Goal: Task Accomplishment & Management: Manage account settings

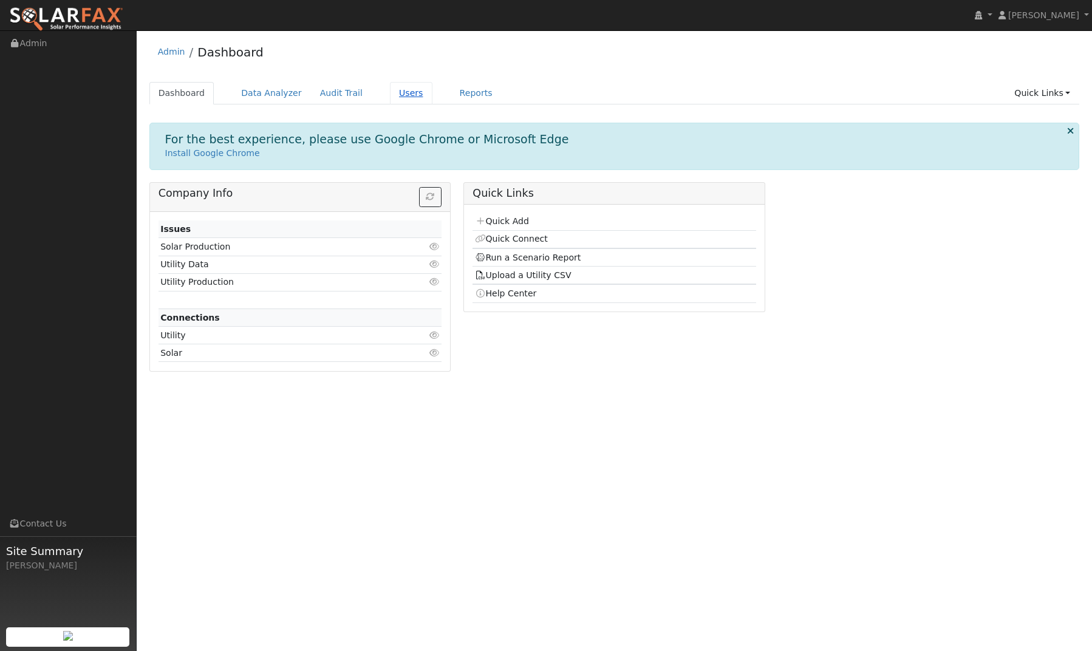
click at [402, 92] on link "Users" at bounding box center [411, 93] width 42 height 22
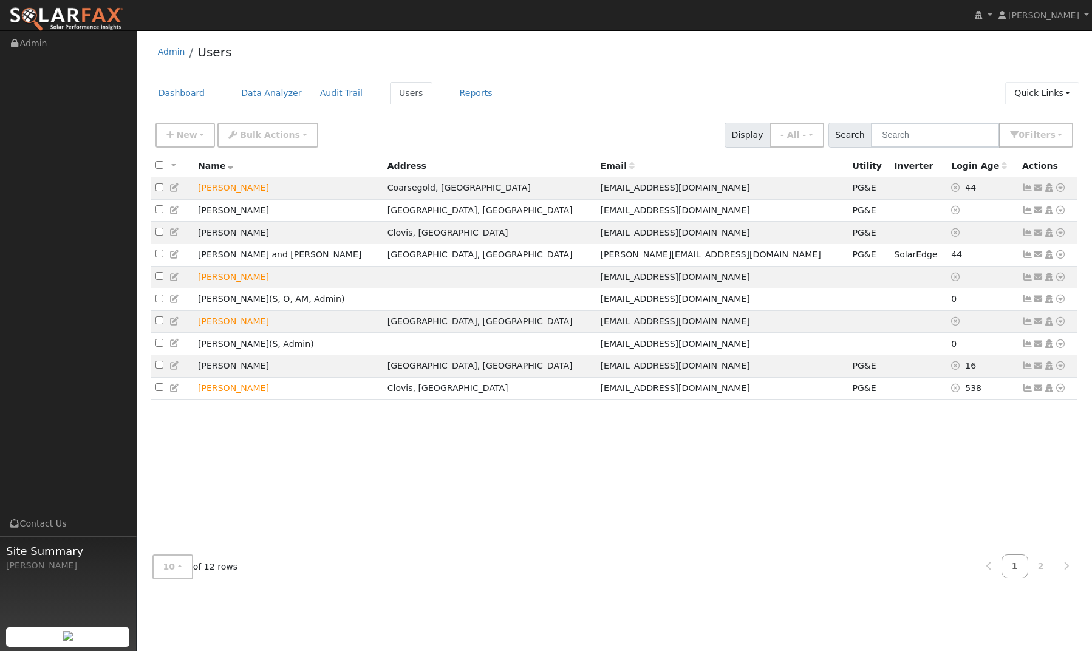
click at [1069, 97] on link "Quick Links" at bounding box center [1042, 93] width 74 height 22
click at [183, 138] on span "New" at bounding box center [186, 135] width 21 height 10
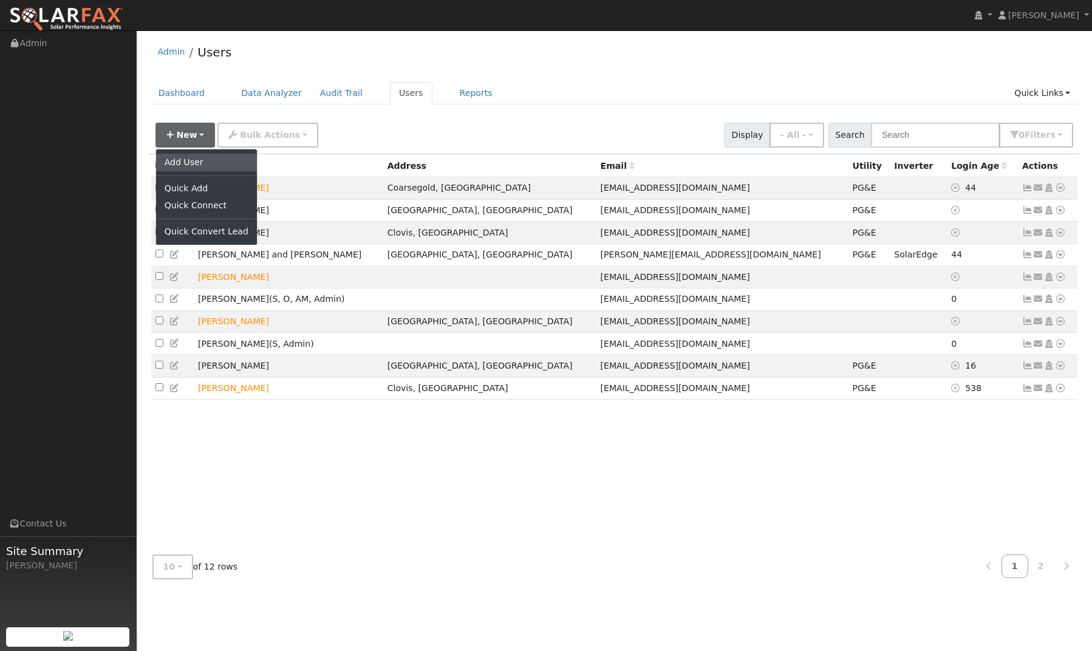
click at [188, 162] on link "Add User" at bounding box center [206, 162] width 101 height 17
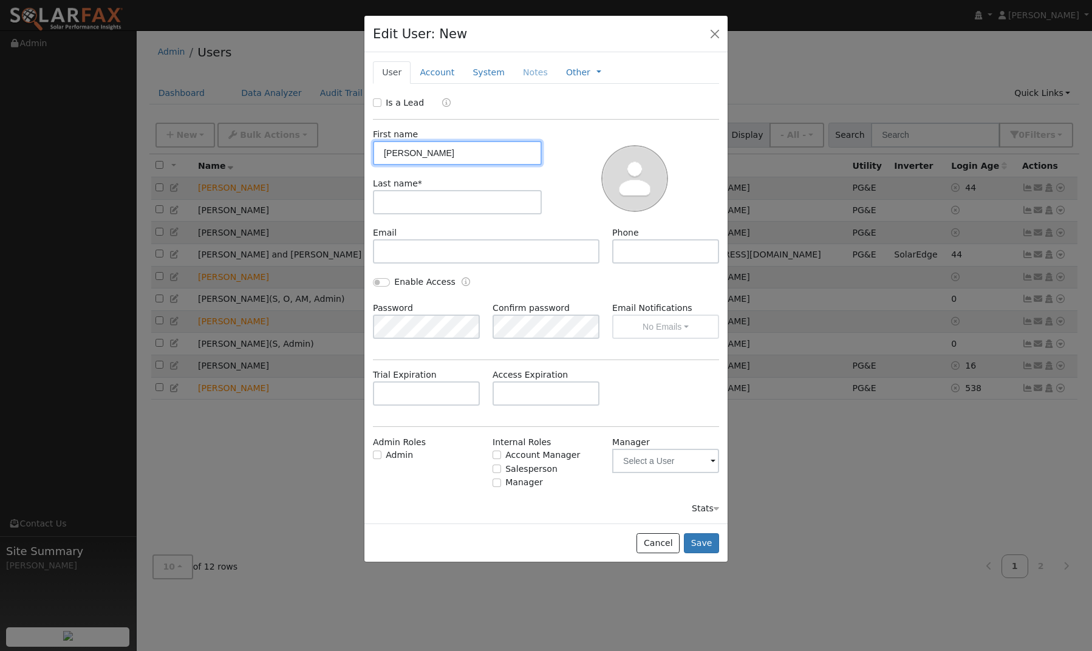
type input "Brad"
type input "Jones"
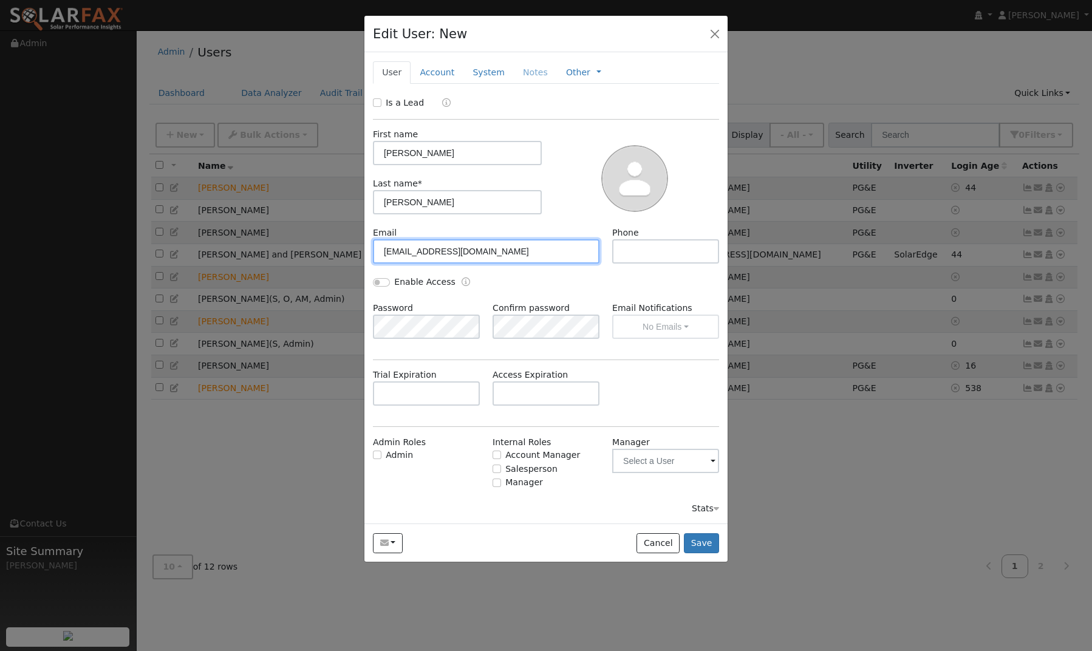
type input "bradajones44@gmail.com"
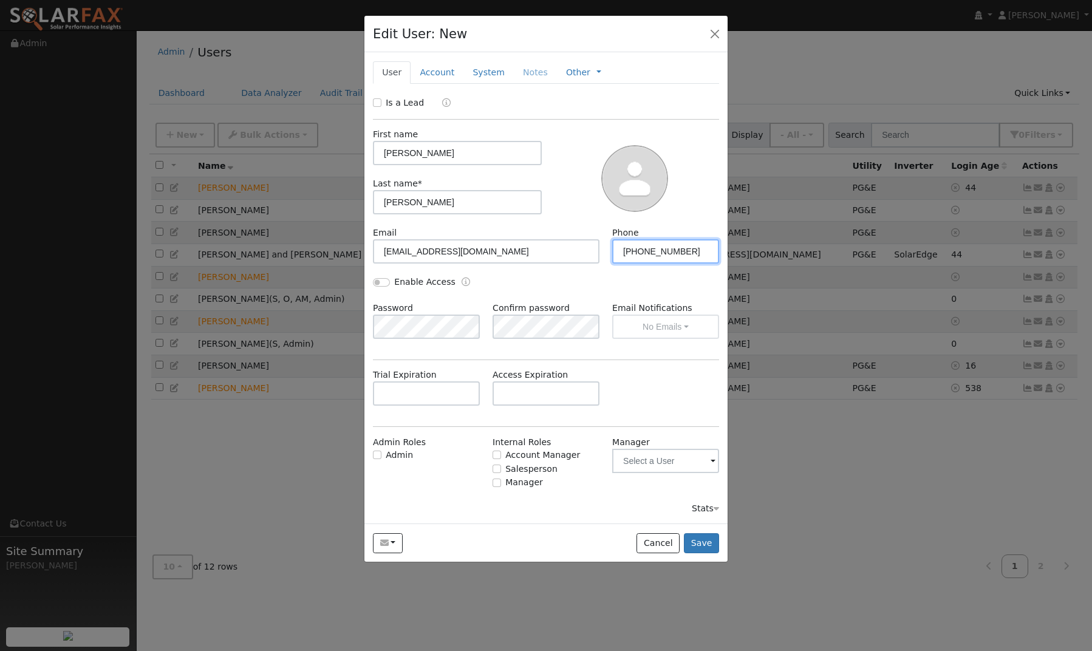
type input "559-286-6093"
click at [455, 466] on span "Admin Roles Admin" at bounding box center [427, 463] width 120 height 55
click at [714, 461] on span at bounding box center [712, 462] width 5 height 14
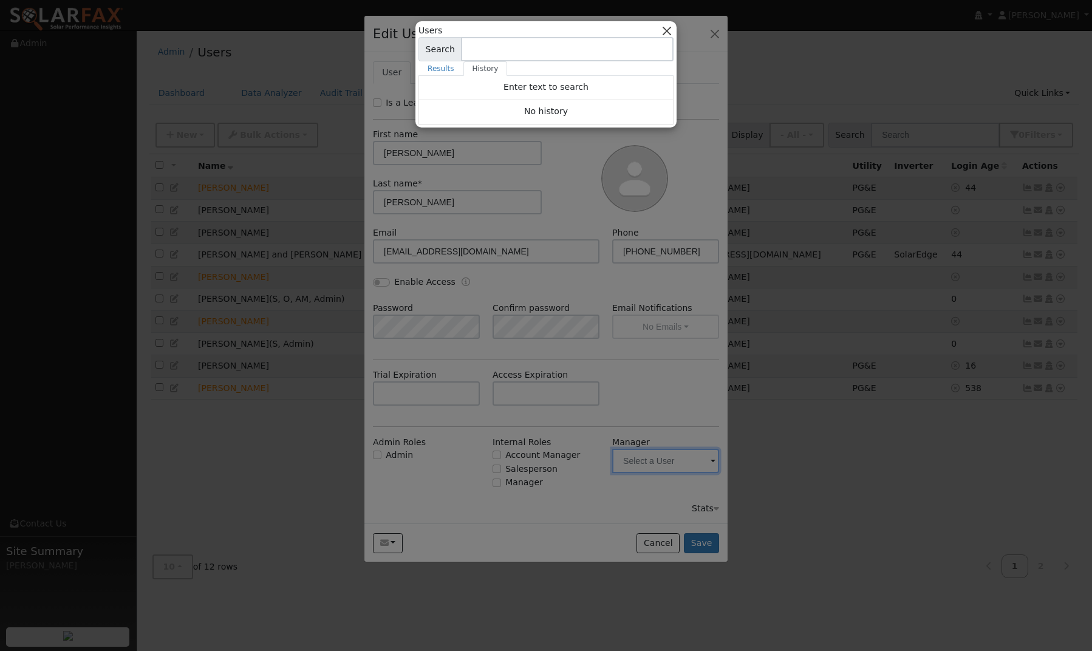
click at [670, 27] on button "button" at bounding box center [667, 30] width 13 height 13
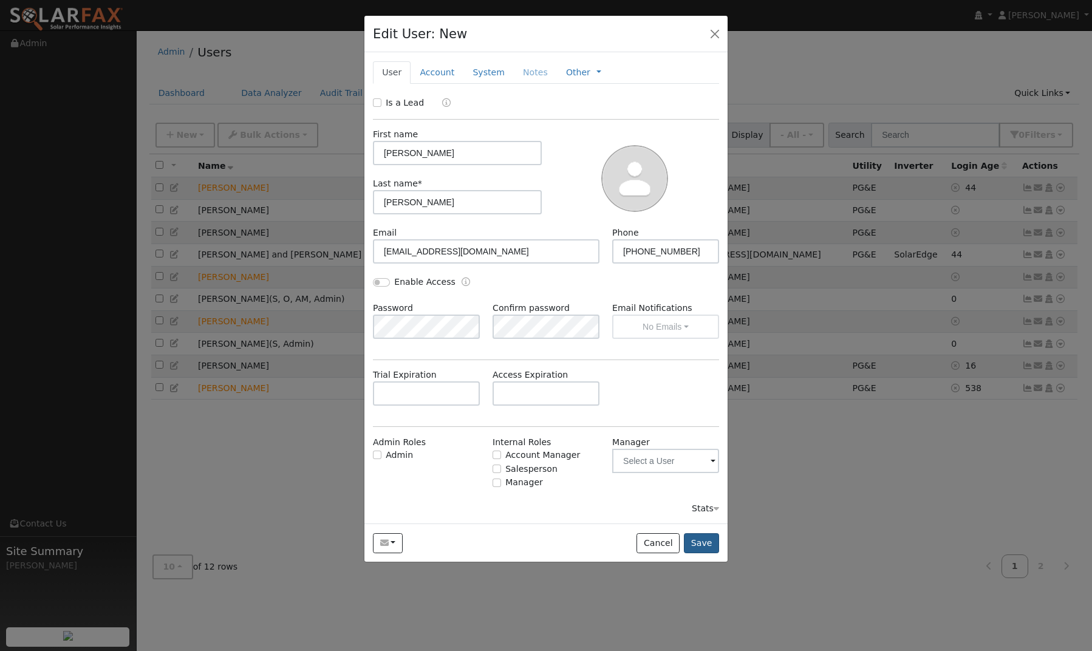
click at [703, 539] on button "Save" at bounding box center [701, 543] width 35 height 21
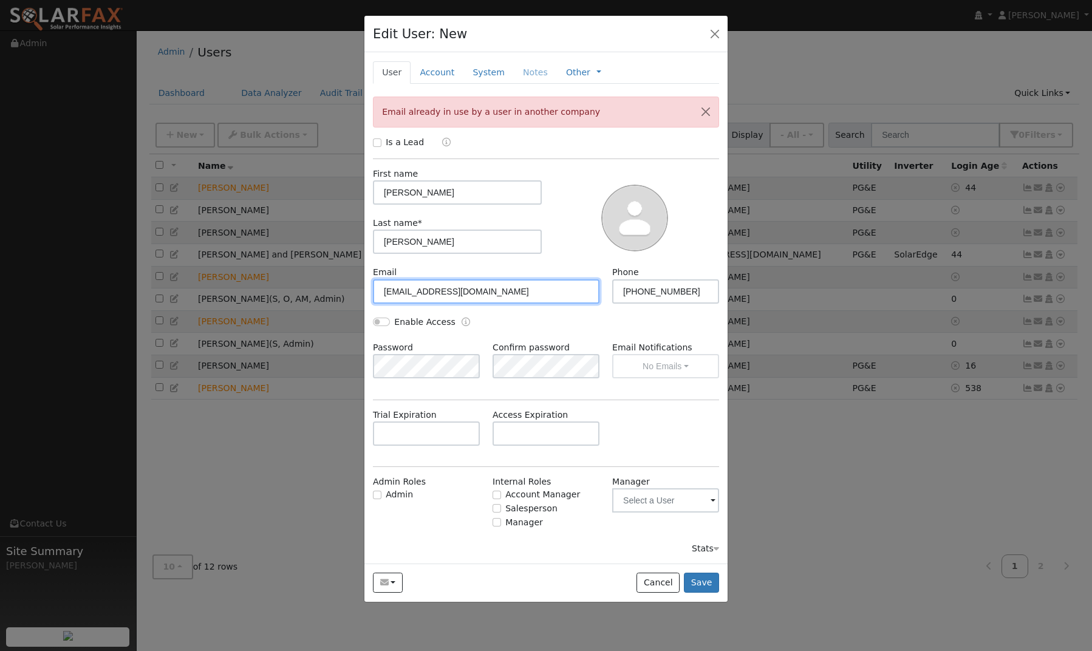
click at [498, 293] on input "bradajones44@gmail.com" at bounding box center [486, 291] width 226 height 24
type input "[EMAIL_ADDRESS][DOMAIN_NAME]"
click at [700, 585] on button "Save" at bounding box center [701, 582] width 35 height 21
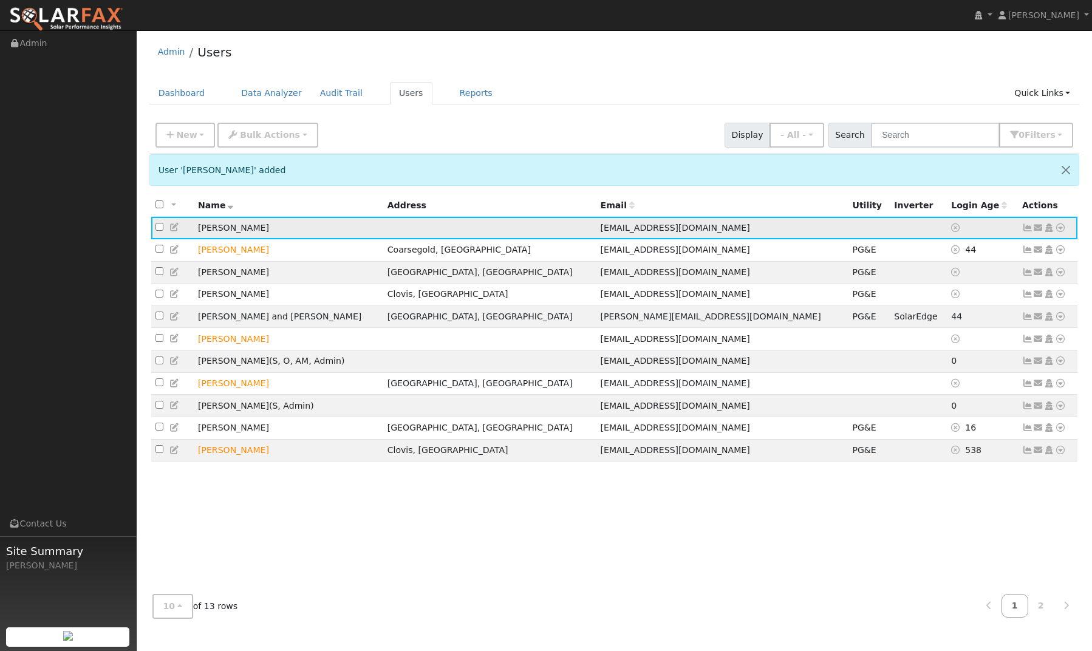
click at [1039, 226] on icon at bounding box center [1038, 227] width 11 height 8
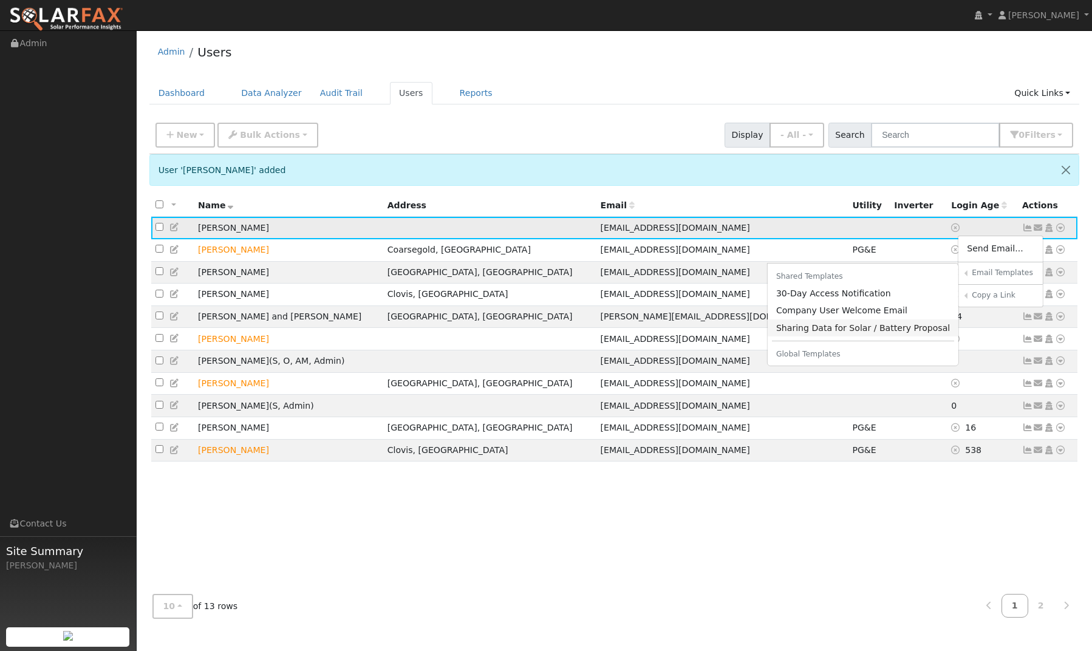
click at [855, 327] on link "Sharing Data for Solar / Battery Proposal" at bounding box center [862, 327] width 191 height 17
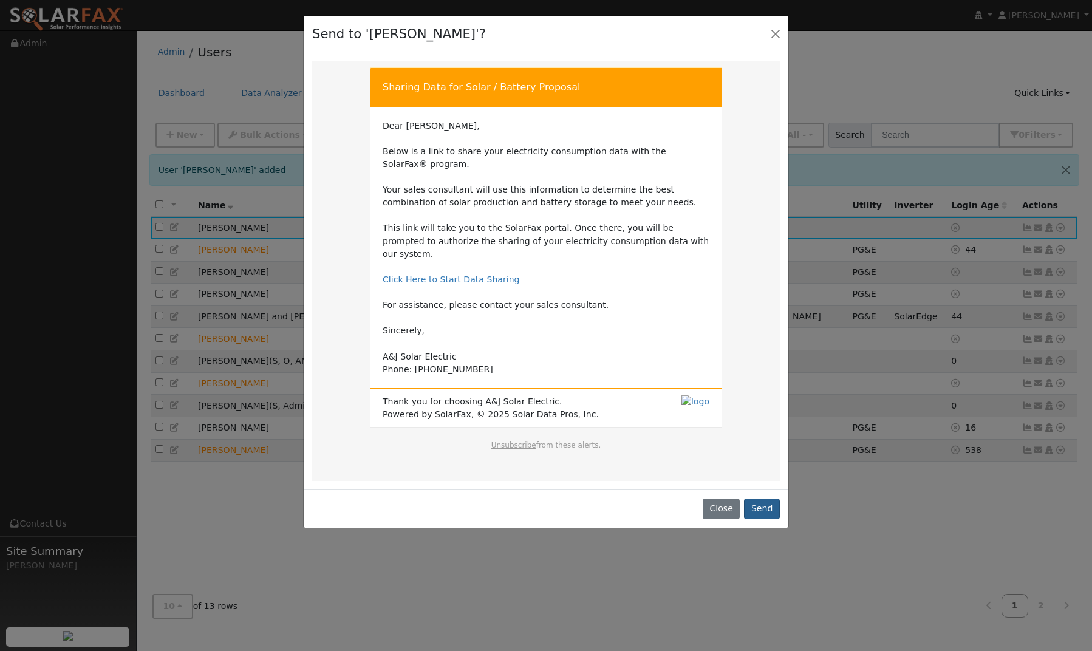
click at [766, 498] on button "Send" at bounding box center [762, 508] width 36 height 21
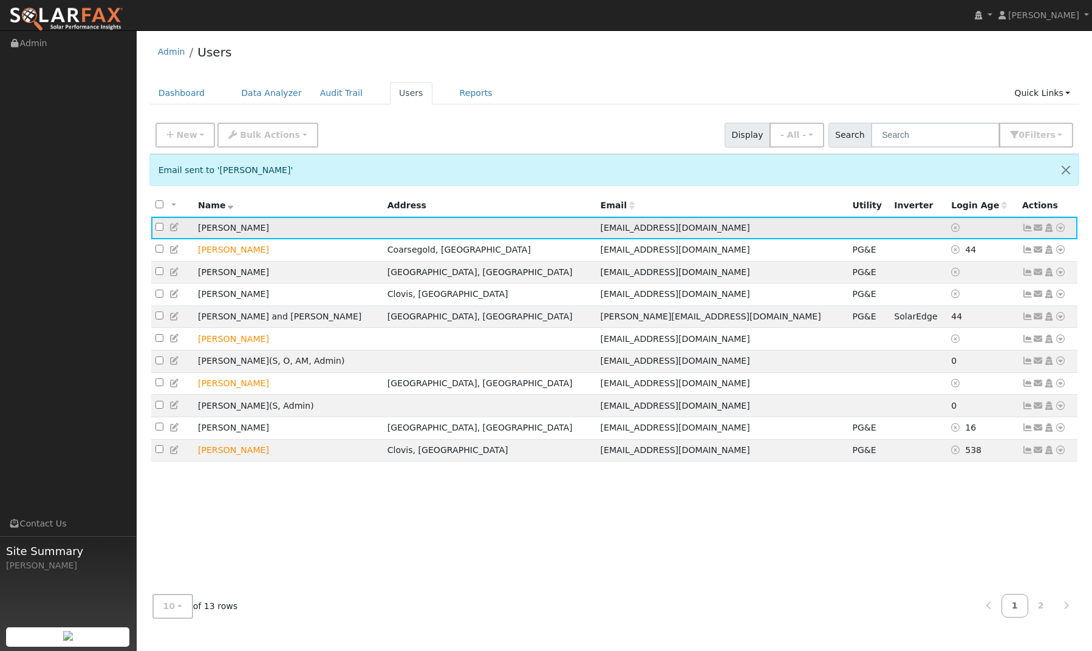
click at [1060, 228] on icon at bounding box center [1060, 227] width 11 height 8
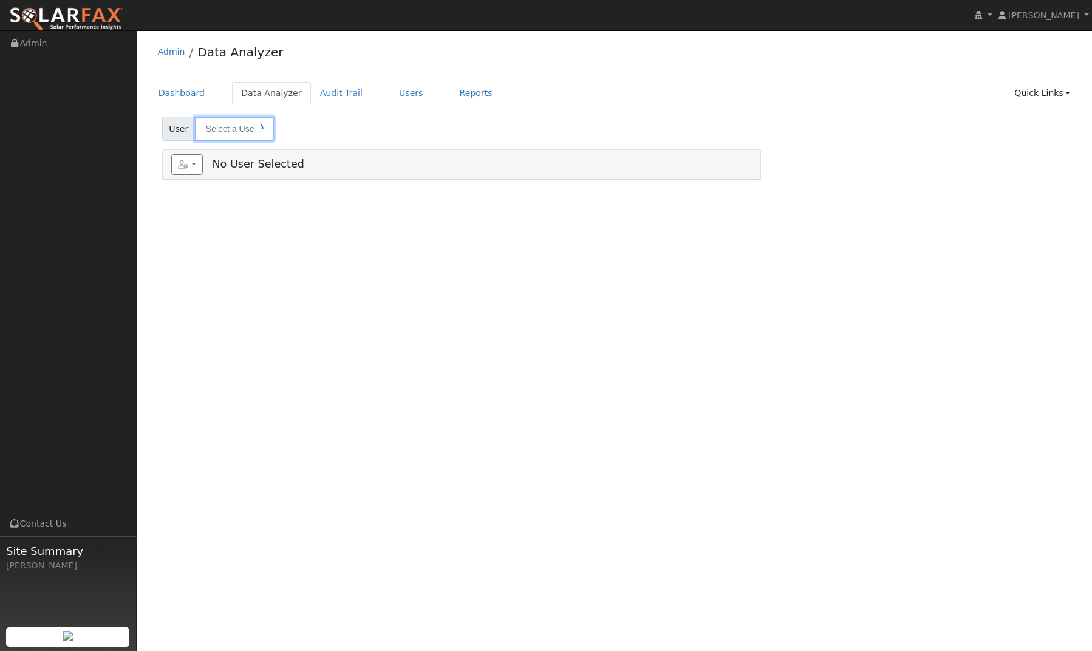
type input "[PERSON_NAME]"
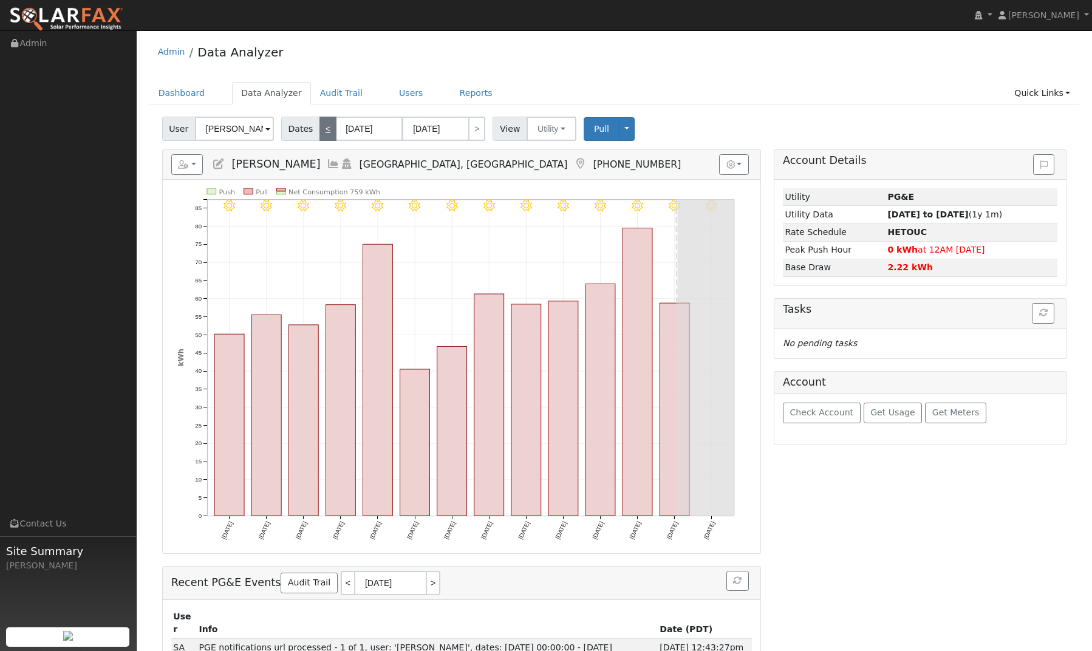
click at [325, 131] on link "<" at bounding box center [327, 129] width 17 height 24
type input "07/16/2025"
type input "07/29/2025"
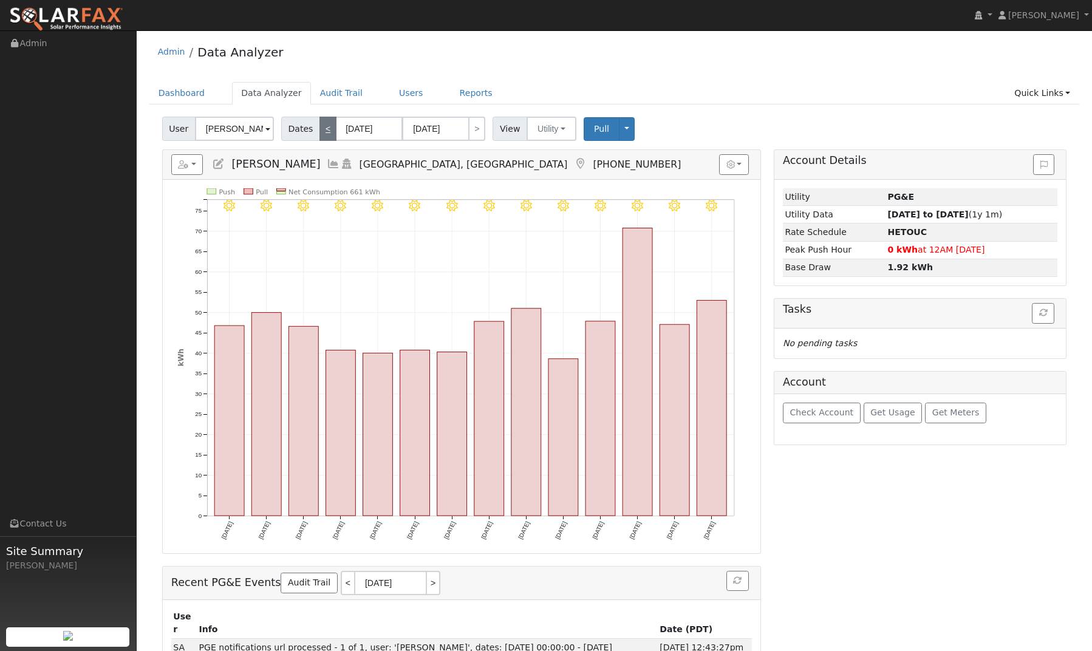
click at [325, 131] on link "<" at bounding box center [327, 129] width 17 height 24
type input "07/02/2025"
type input "07/15/2025"
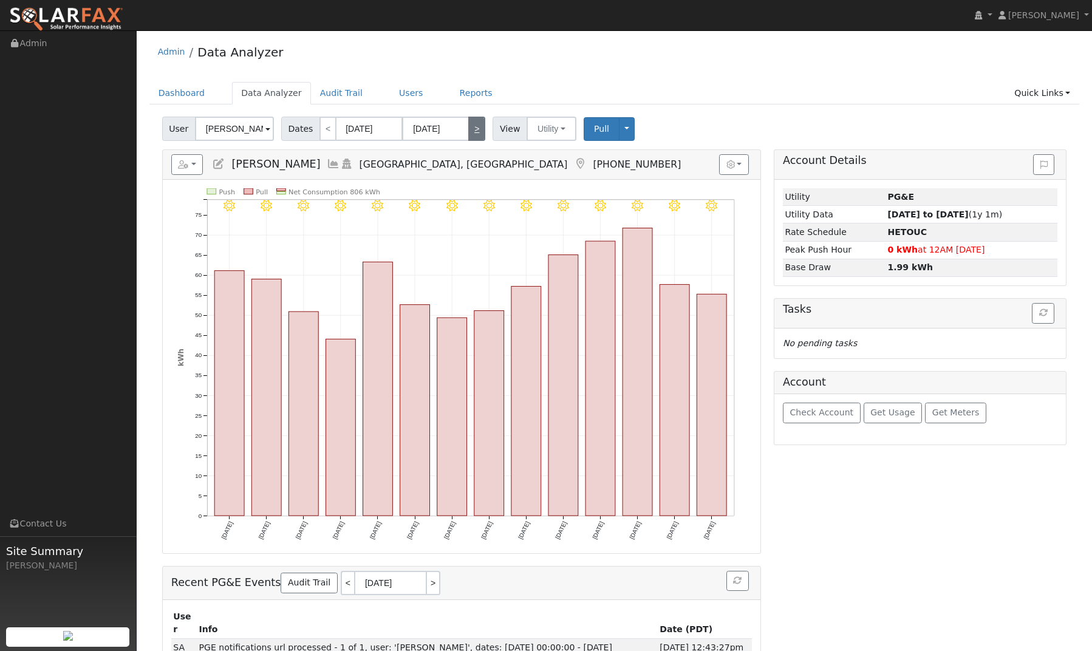
click at [472, 133] on link ">" at bounding box center [476, 129] width 17 height 24
type input "07/16/2025"
type input "07/29/2025"
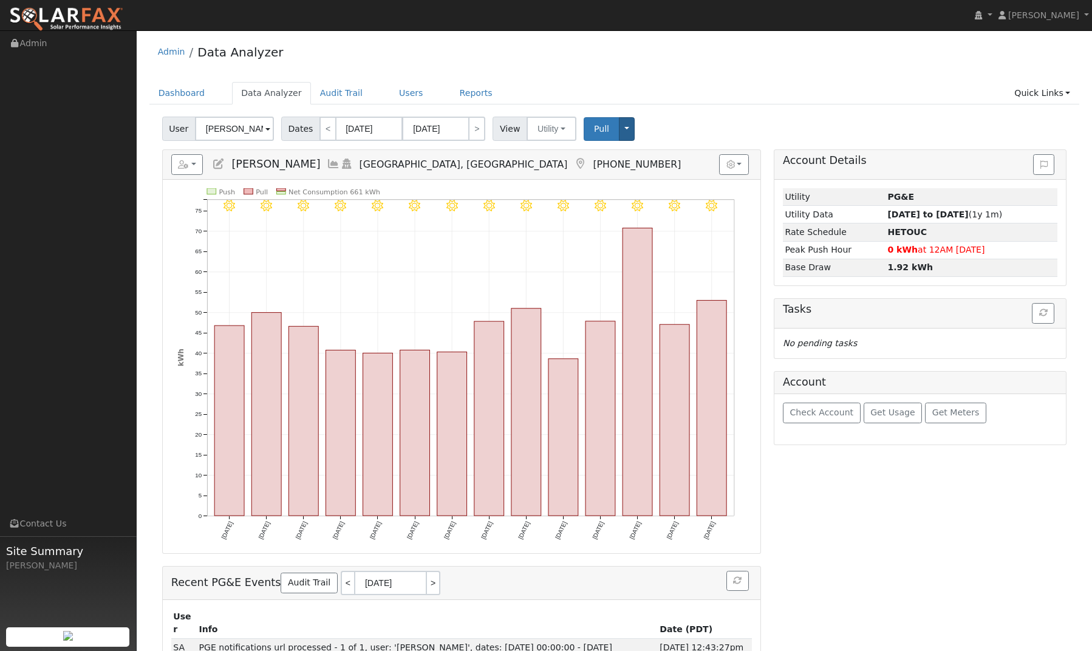
click at [624, 124] on button "Toggle Dropdown" at bounding box center [627, 129] width 16 height 24
click at [682, 122] on div "User Brad Jones Account Default Account Default Account 2330 W Celeste Ave, Fre…" at bounding box center [614, 126] width 909 height 29
click at [559, 127] on button "Utility" at bounding box center [551, 129] width 50 height 24
click at [682, 114] on div "User Brad Jones Account Default Account Default Account 2330 W Celeste Ave, Fre…" at bounding box center [614, 126] width 909 height 29
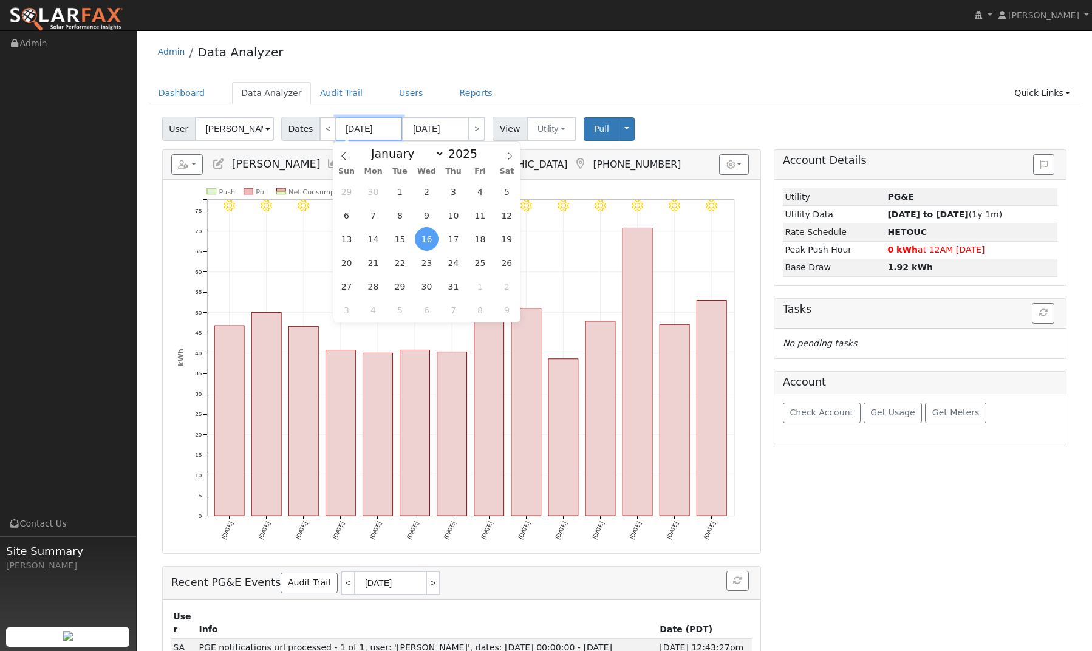
click at [378, 132] on input "07/16/2025" at bounding box center [369, 129] width 67 height 24
click at [481, 156] on span at bounding box center [484, 157] width 8 height 7
type input "2024"
click at [376, 189] on span "1" at bounding box center [373, 192] width 24 height 24
type input "07/01/2024"
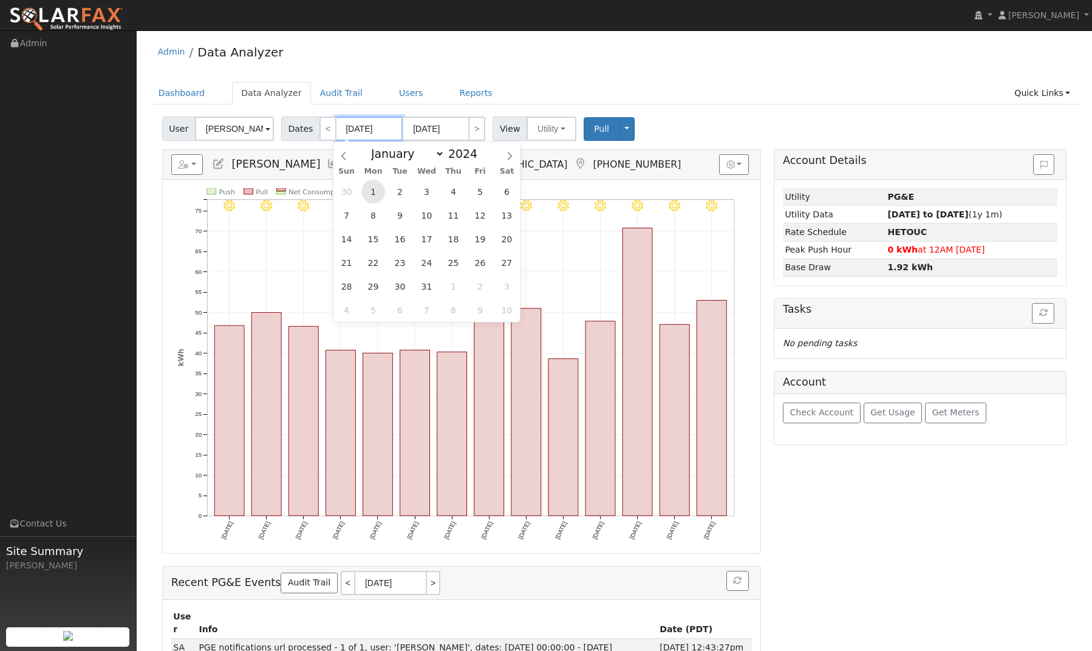
type input "07/31/2024"
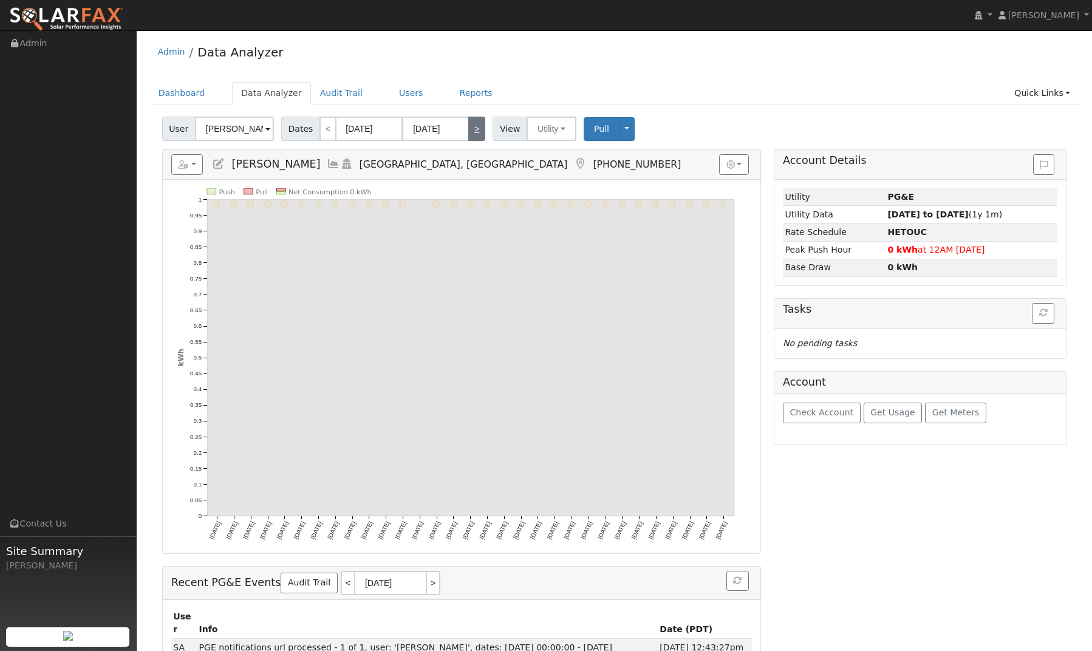
click at [475, 128] on link ">" at bounding box center [476, 129] width 17 height 24
type input "08/01/2024"
type input "08/31/2024"
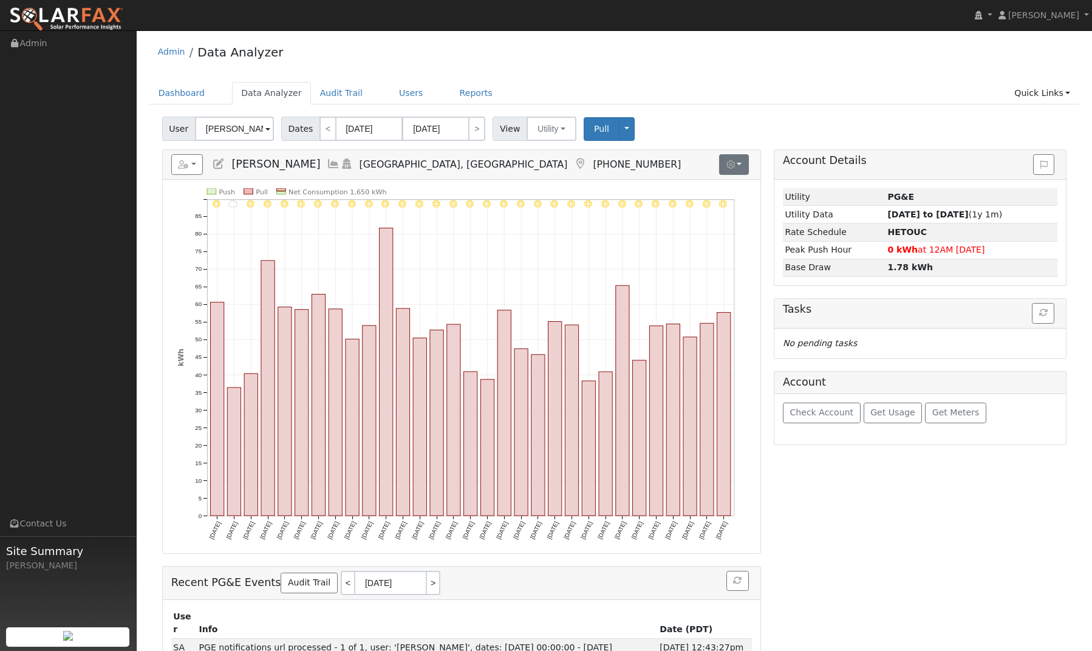
click at [742, 166] on button "button" at bounding box center [734, 164] width 30 height 21
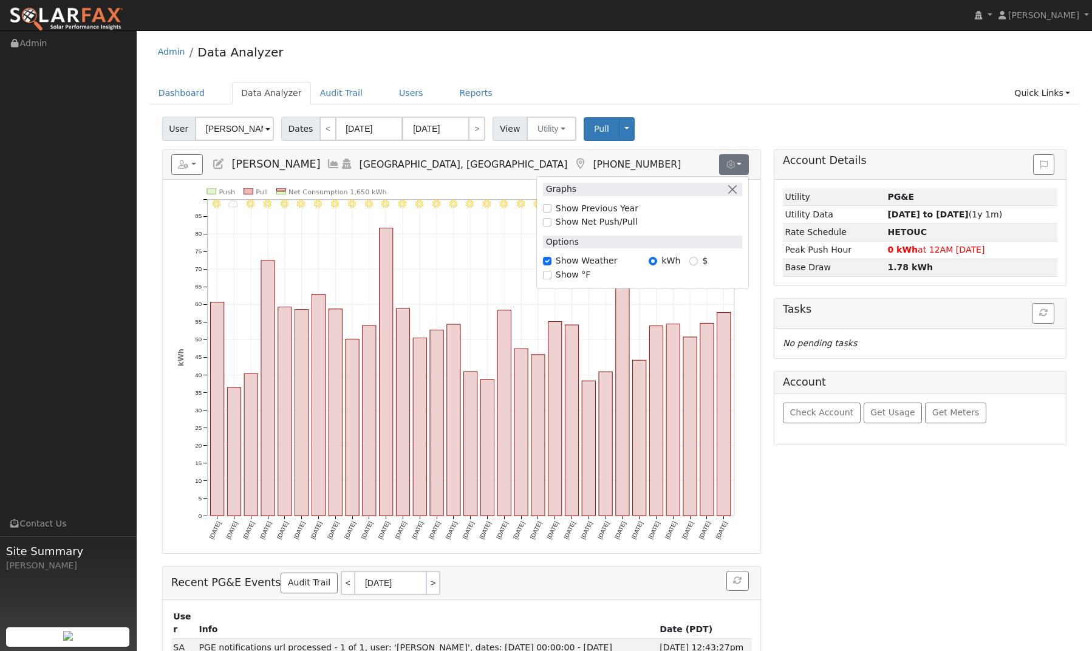
click at [749, 119] on div "User Brad Jones Account Default Account Default Account 2330 W Celeste Ave, Fre…" at bounding box center [614, 126] width 909 height 29
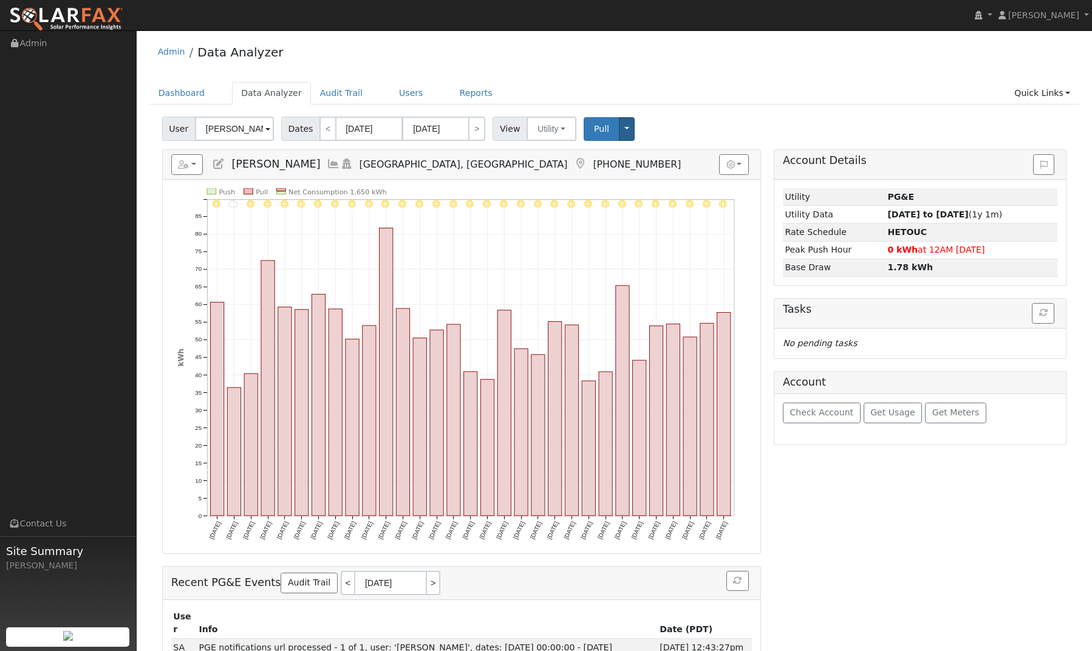
click at [625, 125] on button "Toggle Dropdown" at bounding box center [627, 129] width 16 height 24
click at [714, 120] on div "User Brad Jones Account Default Account Default Account 2330 W Celeste Ave, Fre…" at bounding box center [614, 126] width 909 height 29
click at [739, 163] on button "button" at bounding box center [734, 164] width 30 height 21
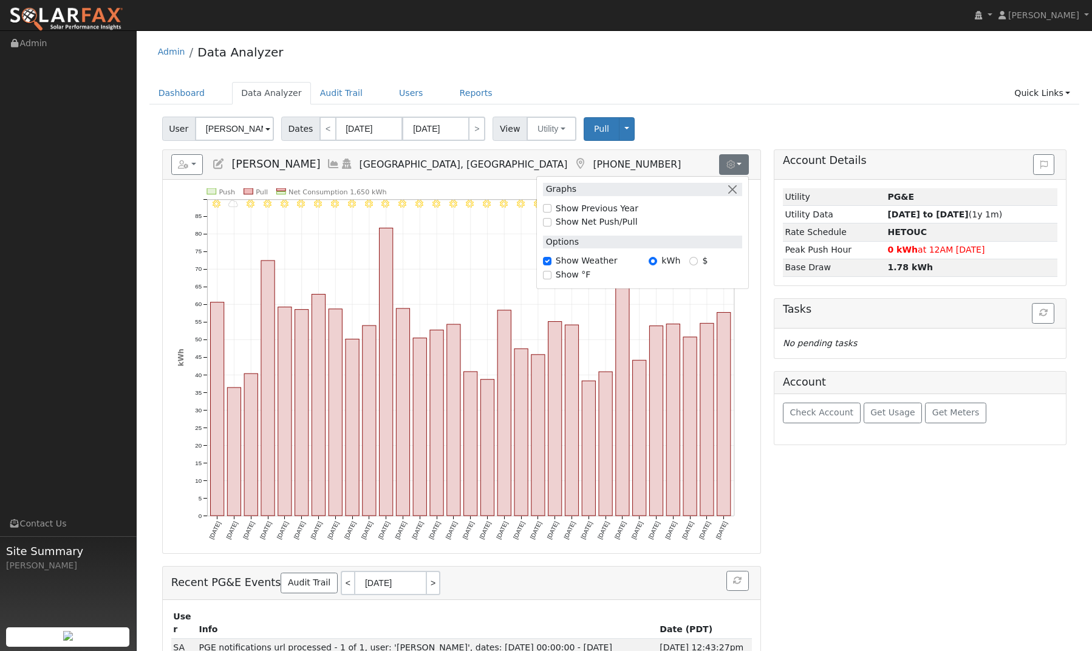
click at [743, 121] on div "User Brad Jones Account Default Account Default Account 2330 W Celeste Ave, Fre…" at bounding box center [614, 126] width 909 height 29
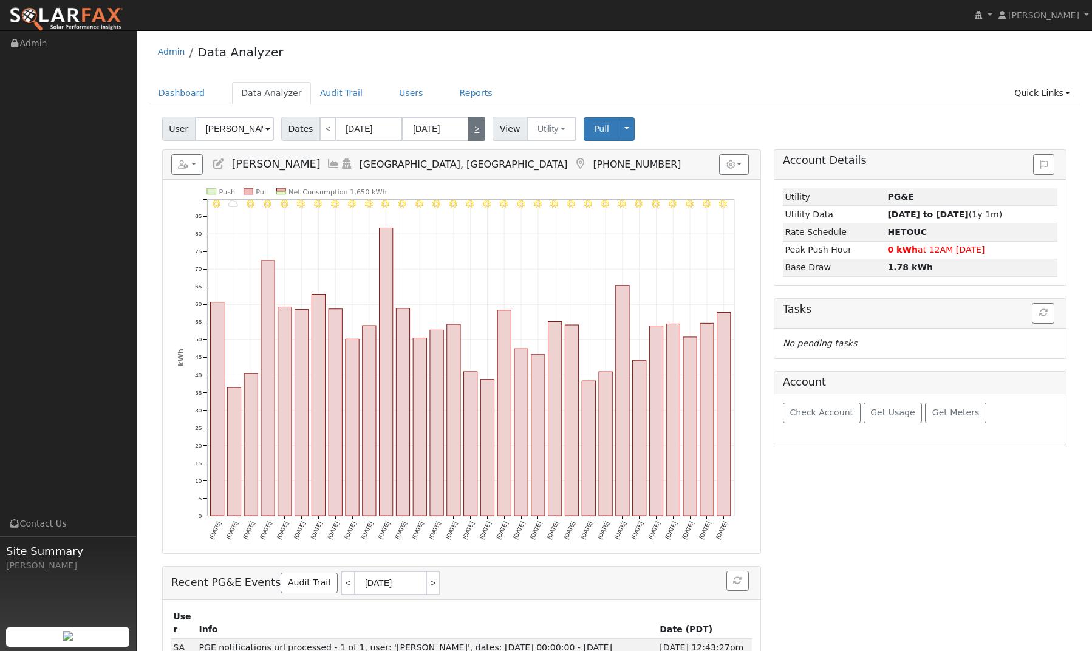
click at [472, 134] on link ">" at bounding box center [476, 129] width 17 height 24
type input "09/01/2024"
type input "09/30/2024"
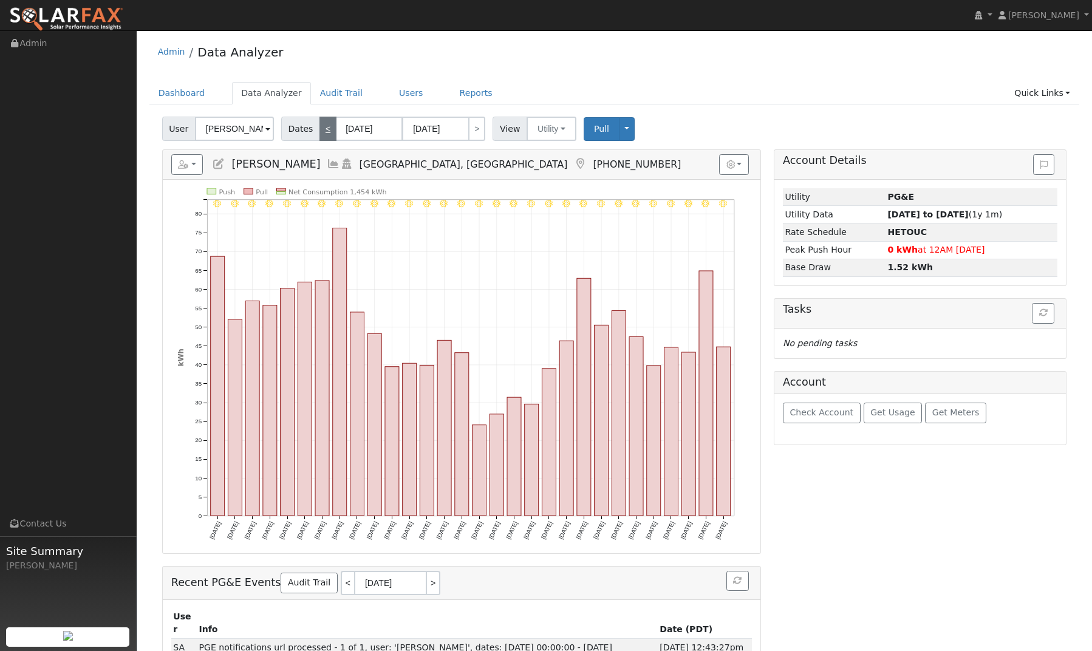
click at [325, 133] on link "<" at bounding box center [327, 129] width 17 height 24
type input "08/01/2024"
type input "08/31/2024"
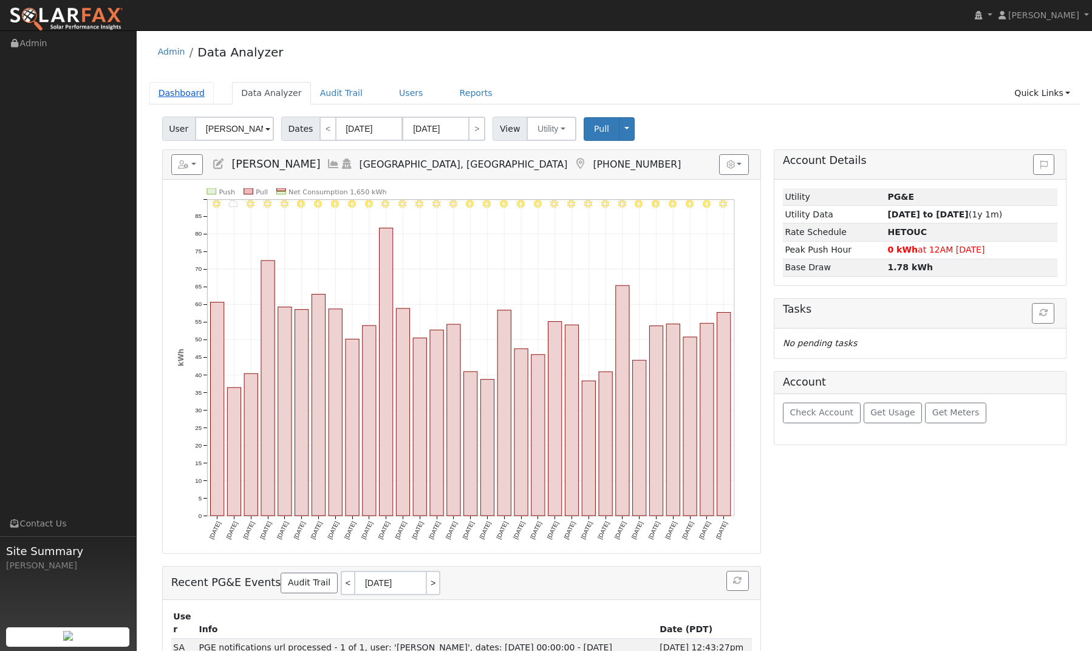
click at [184, 93] on link "Dashboard" at bounding box center [181, 93] width 65 height 22
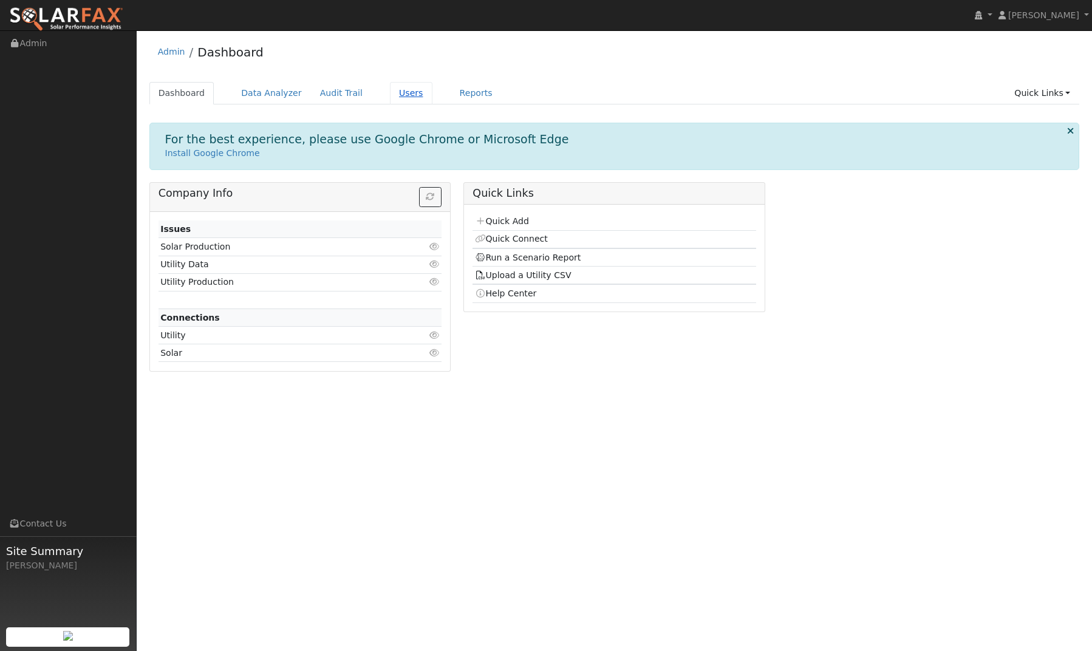
click at [406, 97] on link "Users" at bounding box center [411, 93] width 42 height 22
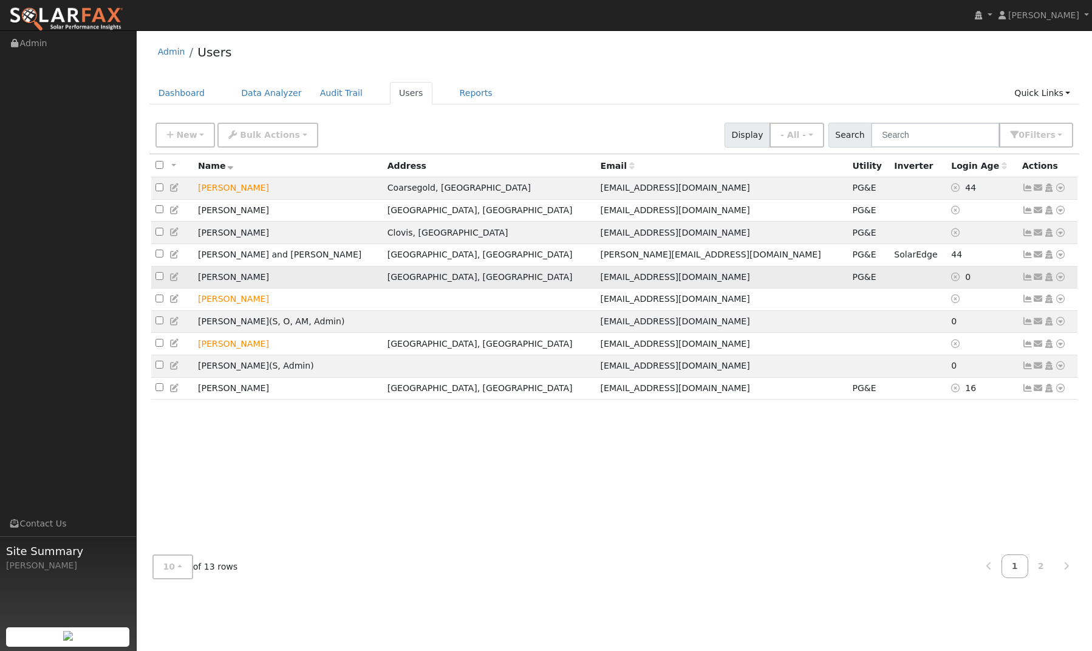
click at [199, 282] on td "[PERSON_NAME]" at bounding box center [288, 277] width 189 height 22
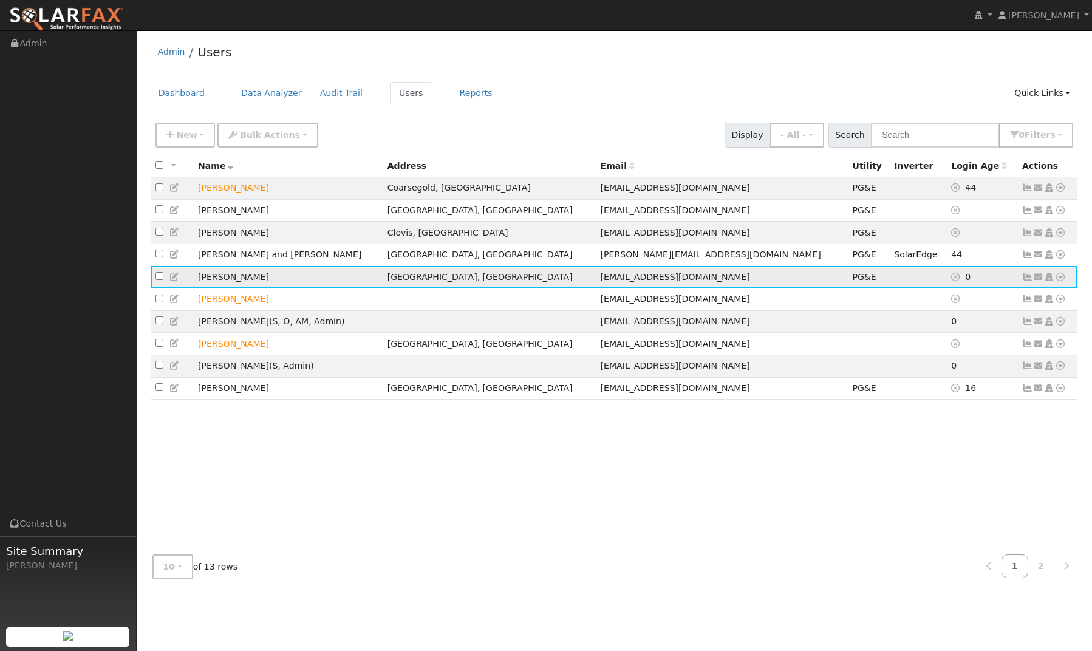
click at [1024, 279] on icon at bounding box center [1027, 277] width 11 height 8
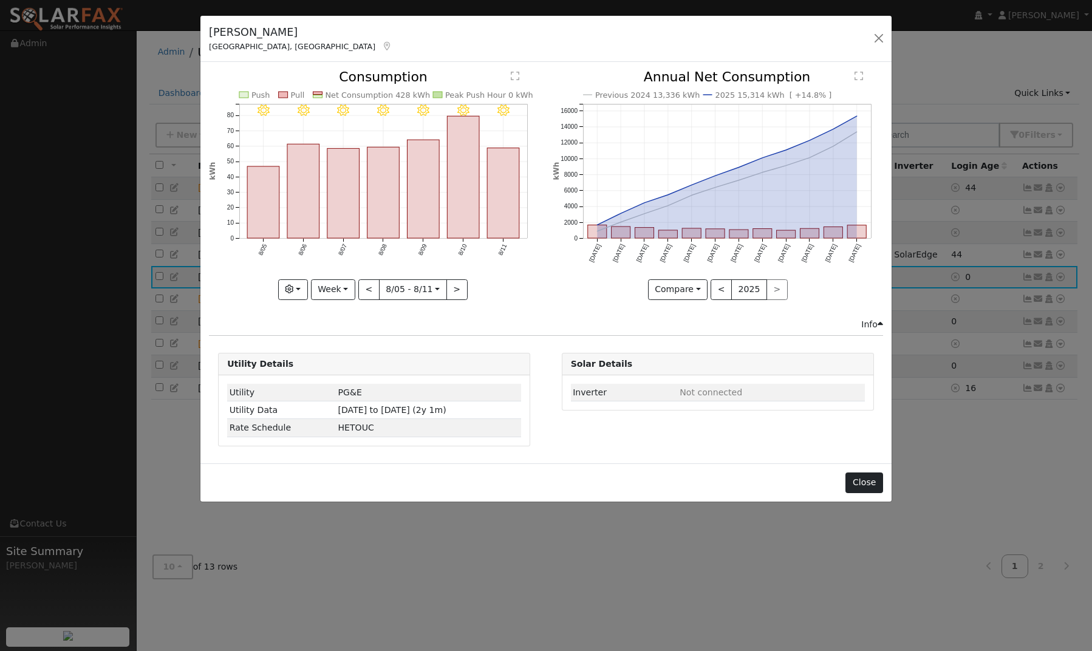
click at [860, 477] on button "Close" at bounding box center [863, 482] width 37 height 21
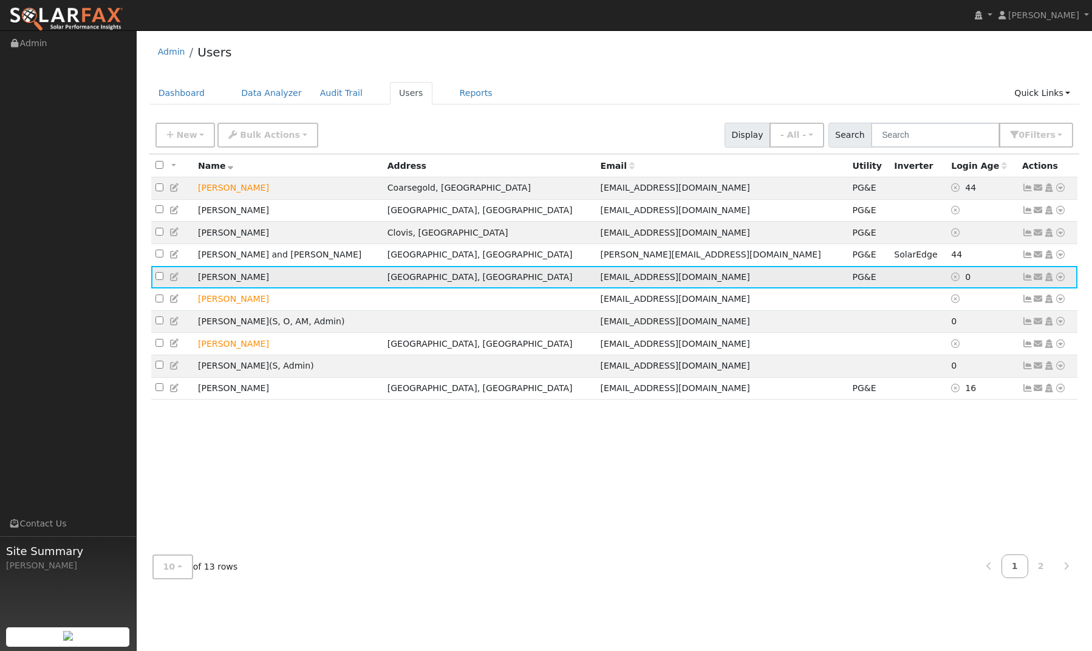
click at [1049, 281] on icon at bounding box center [1048, 277] width 11 height 8
